Goal: Navigation & Orientation: Find specific page/section

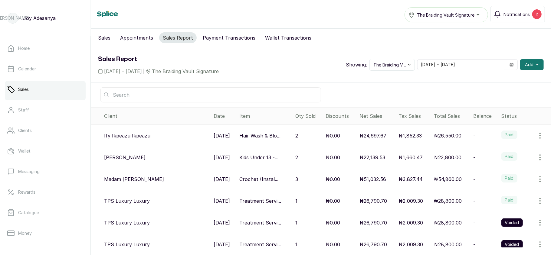
scroll to position [87, 0]
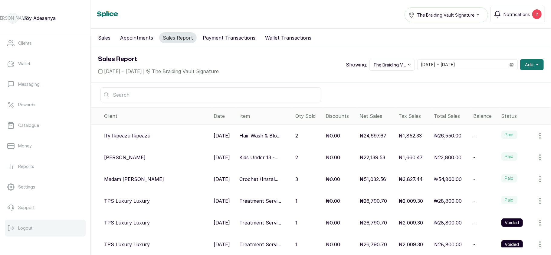
click at [23, 232] on button "Logout" at bounding box center [45, 228] width 81 height 17
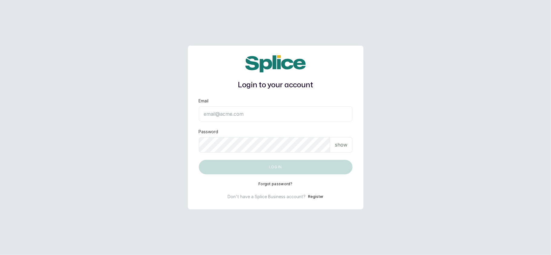
click at [224, 120] on input "Email" at bounding box center [276, 114] width 154 height 15
type input "layo@withsplice.com"
click at [343, 140] on div "show" at bounding box center [341, 144] width 22 height 15
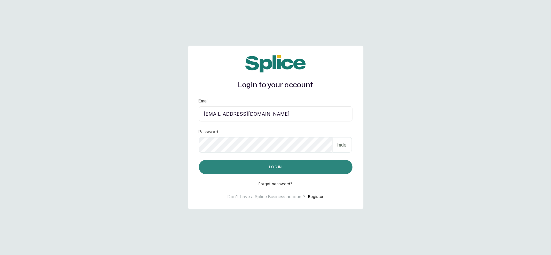
click at [222, 169] on button "Log in" at bounding box center [276, 167] width 154 height 15
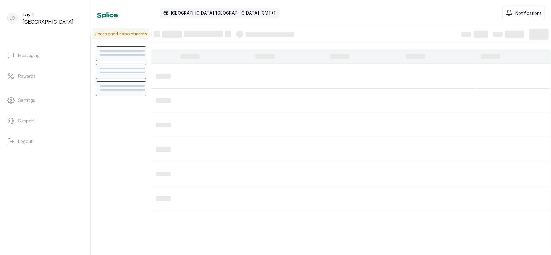
scroll to position [204, 0]
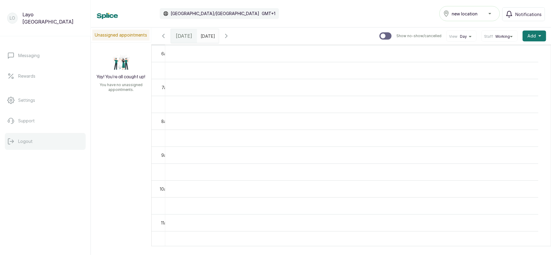
click at [25, 144] on p "Logout" at bounding box center [25, 142] width 15 height 6
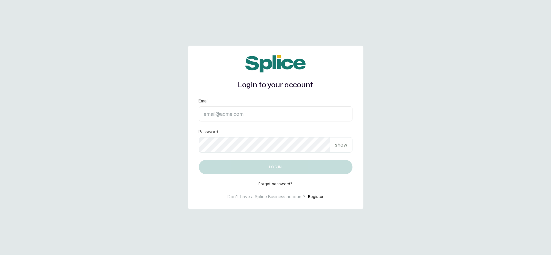
click at [220, 110] on input "Email" at bounding box center [276, 114] width 154 height 15
type input "layo@withsplice.com"
click at [349, 144] on div "show" at bounding box center [341, 144] width 22 height 15
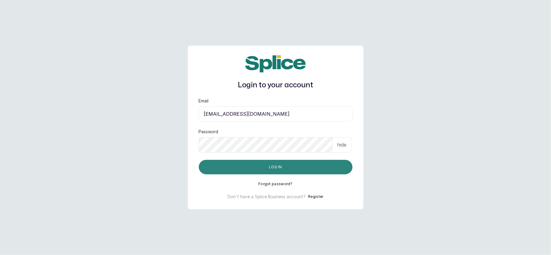
click at [235, 165] on button "Log in" at bounding box center [276, 167] width 154 height 15
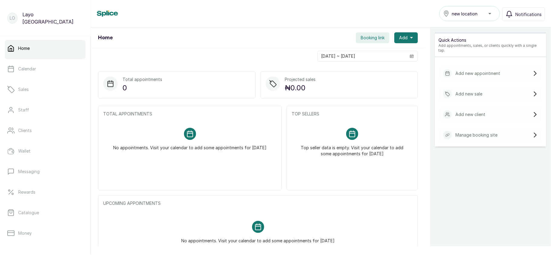
click at [476, 16] on span "new location" at bounding box center [465, 14] width 26 height 6
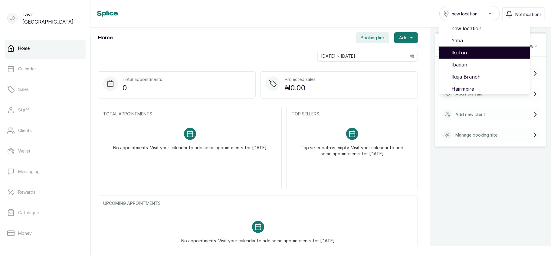
scroll to position [51, 0]
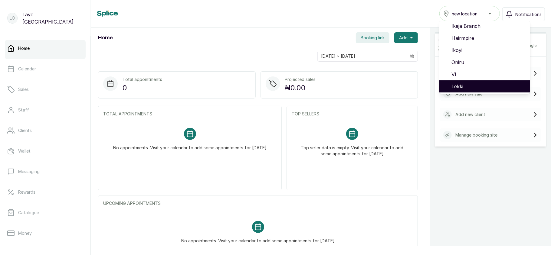
click at [462, 88] on span "Lekki" at bounding box center [489, 86] width 74 height 7
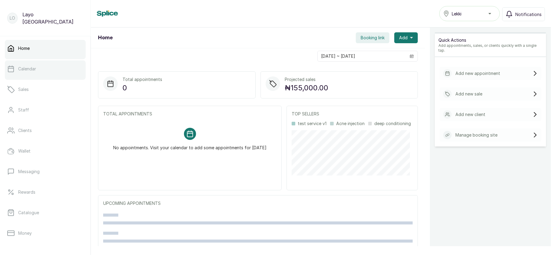
click at [46, 68] on link "Calendar" at bounding box center [45, 69] width 81 height 17
